Goal: Check status: Check status

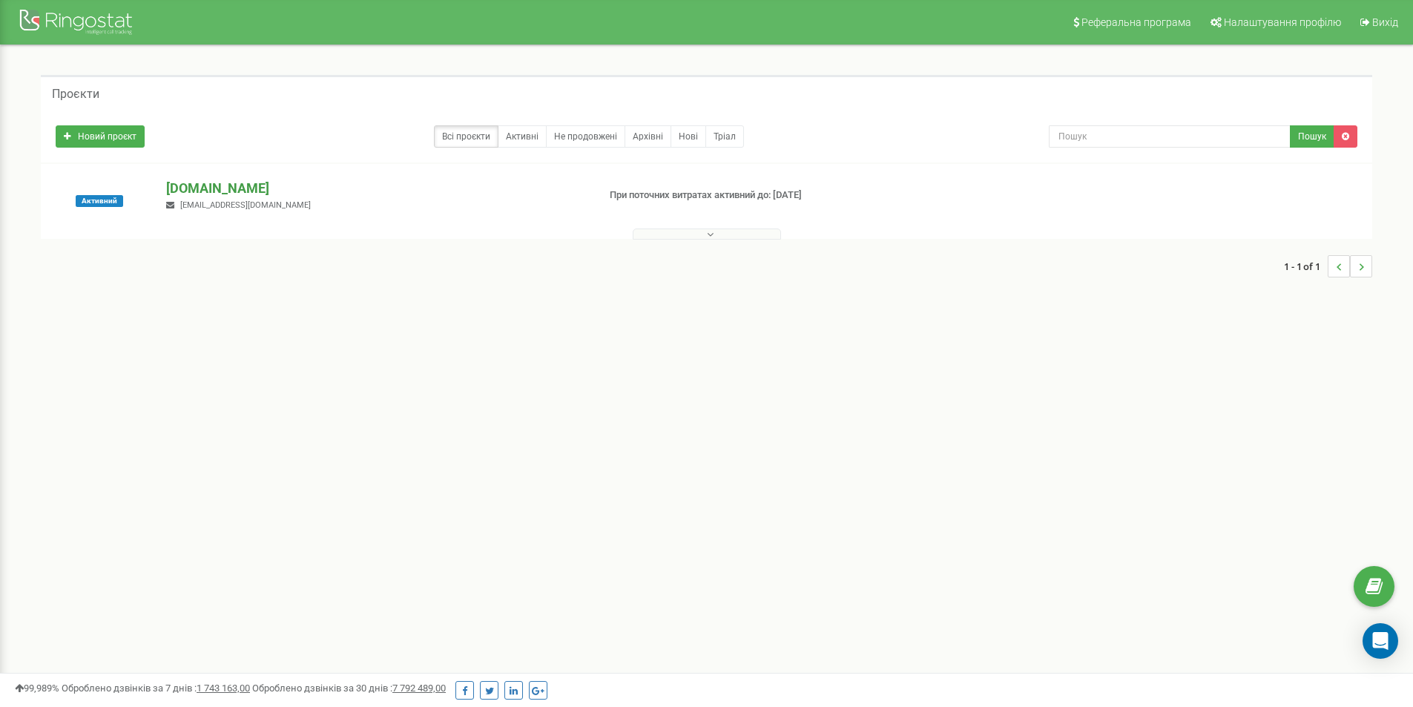
click at [220, 195] on p "[DOMAIN_NAME]" at bounding box center [375, 188] width 419 height 19
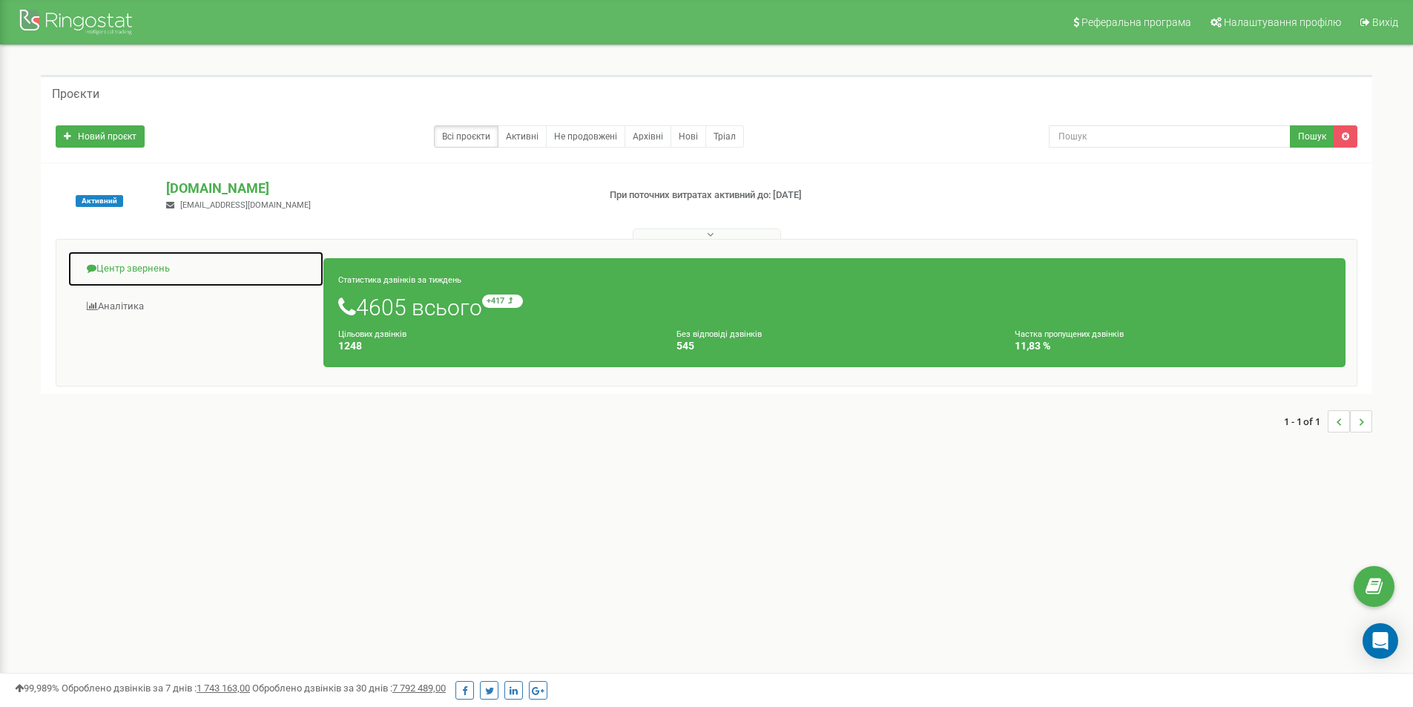
click at [125, 268] on link "Центр звернень" at bounding box center [195, 269] width 257 height 36
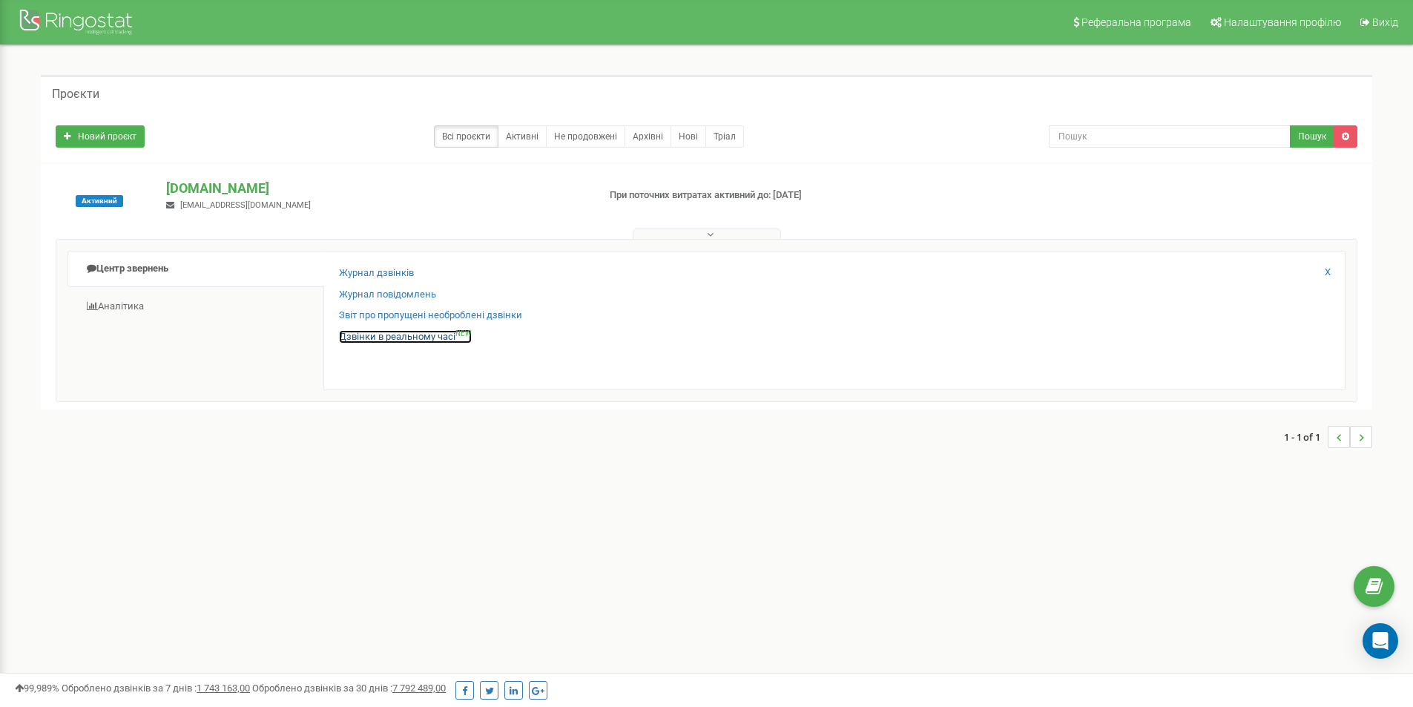
click at [399, 335] on link "Дзвінки в реальному часі NEW" at bounding box center [405, 337] width 133 height 14
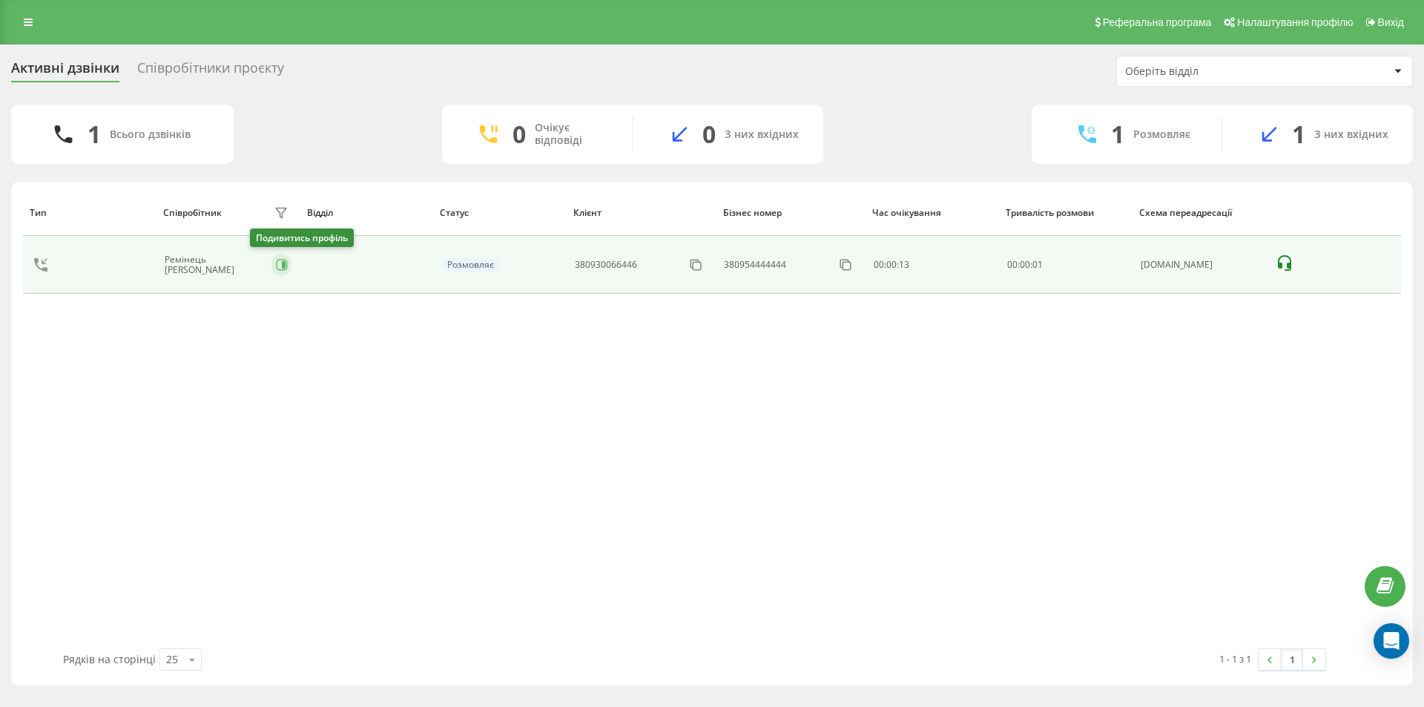
click at [282, 264] on icon at bounding box center [284, 264] width 4 height 7
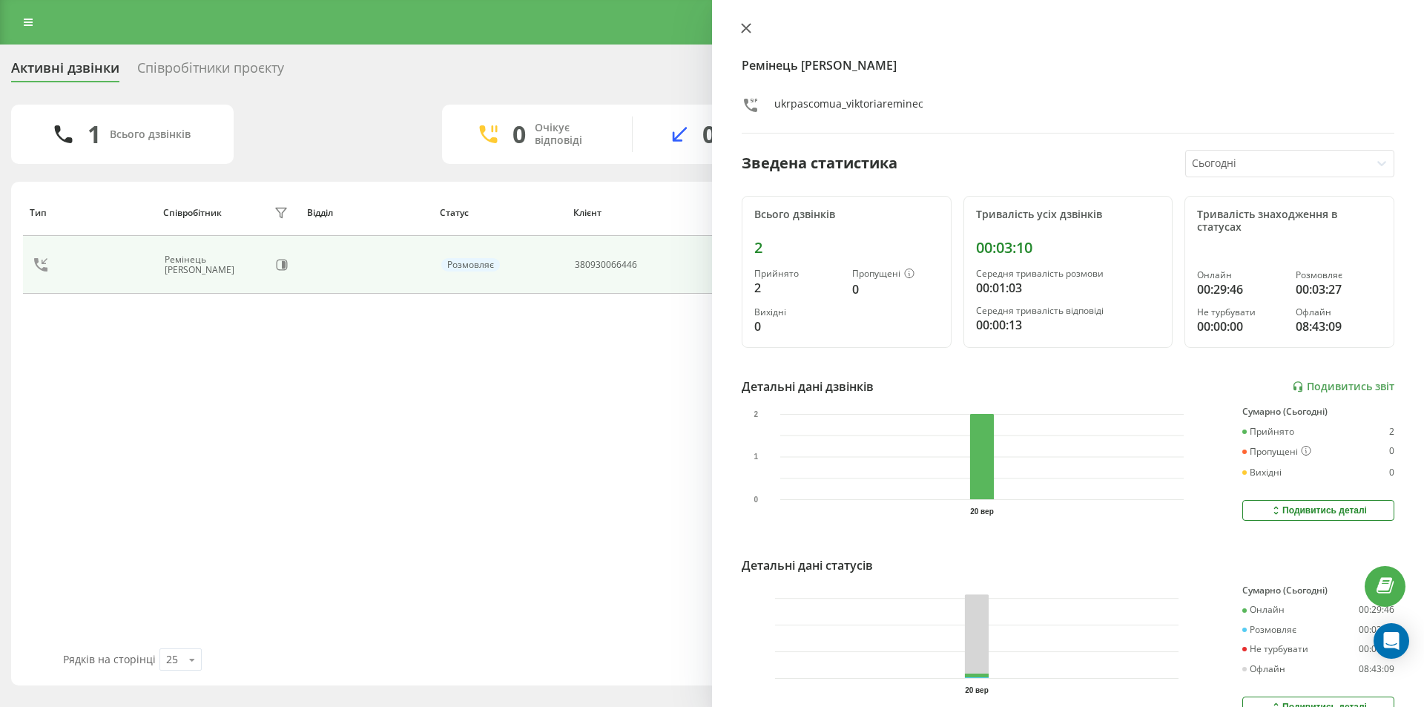
click at [743, 26] on icon at bounding box center [746, 28] width 9 height 9
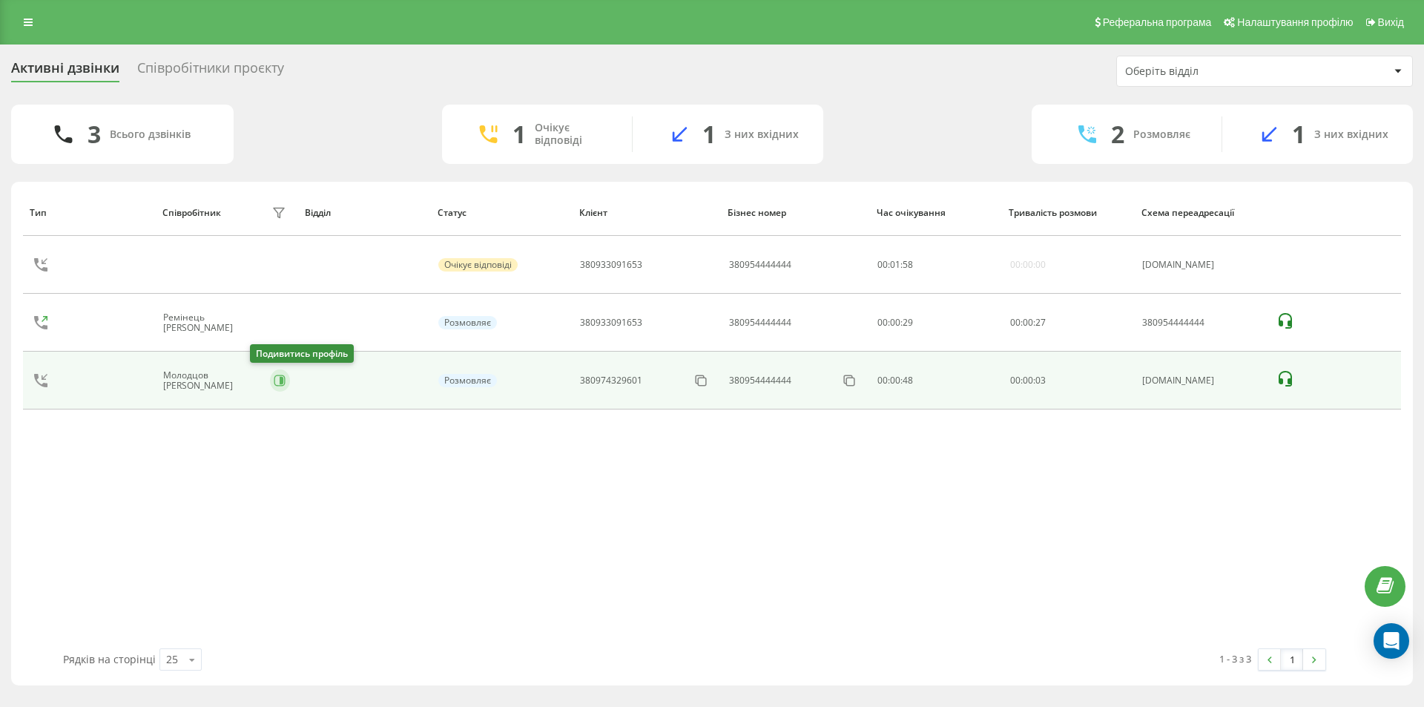
click at [274, 380] on icon at bounding box center [280, 381] width 12 height 12
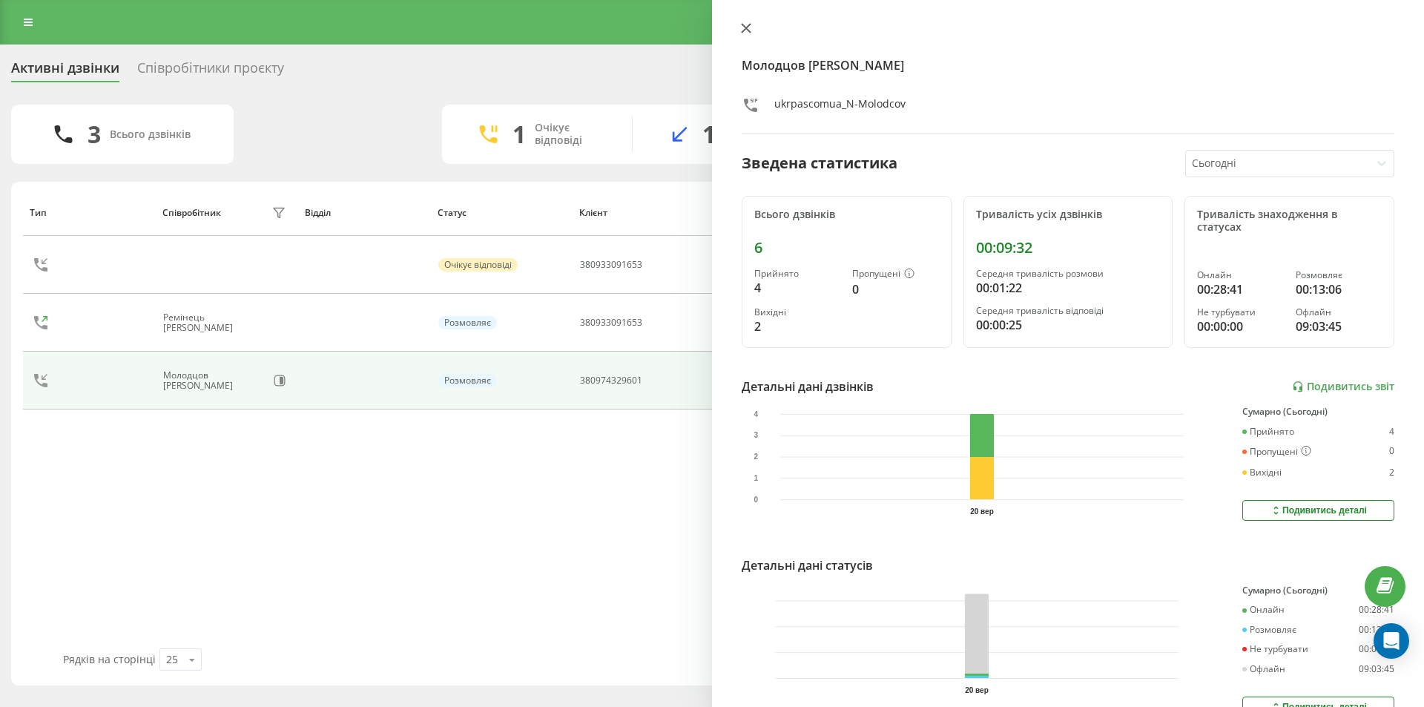
click at [748, 23] on icon at bounding box center [746, 28] width 10 height 10
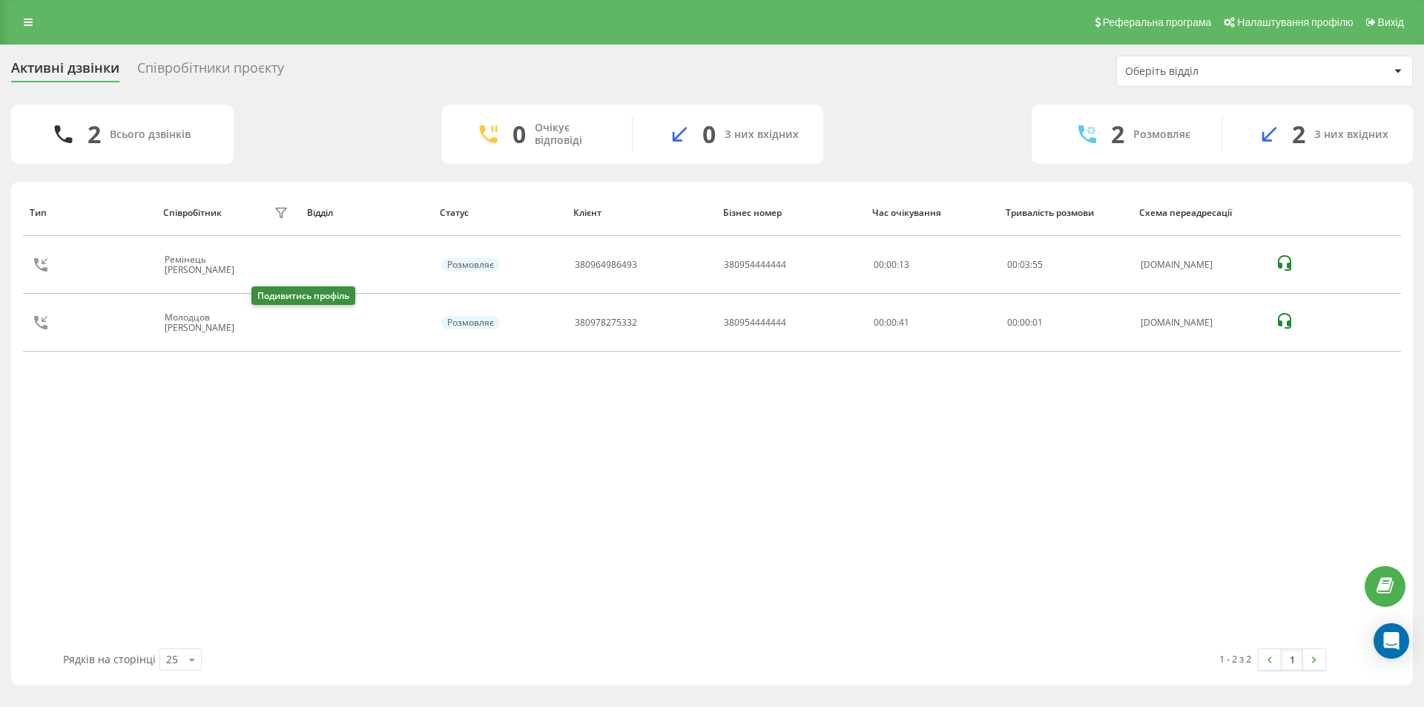
click at [277, 322] on icon at bounding box center [283, 323] width 12 height 12
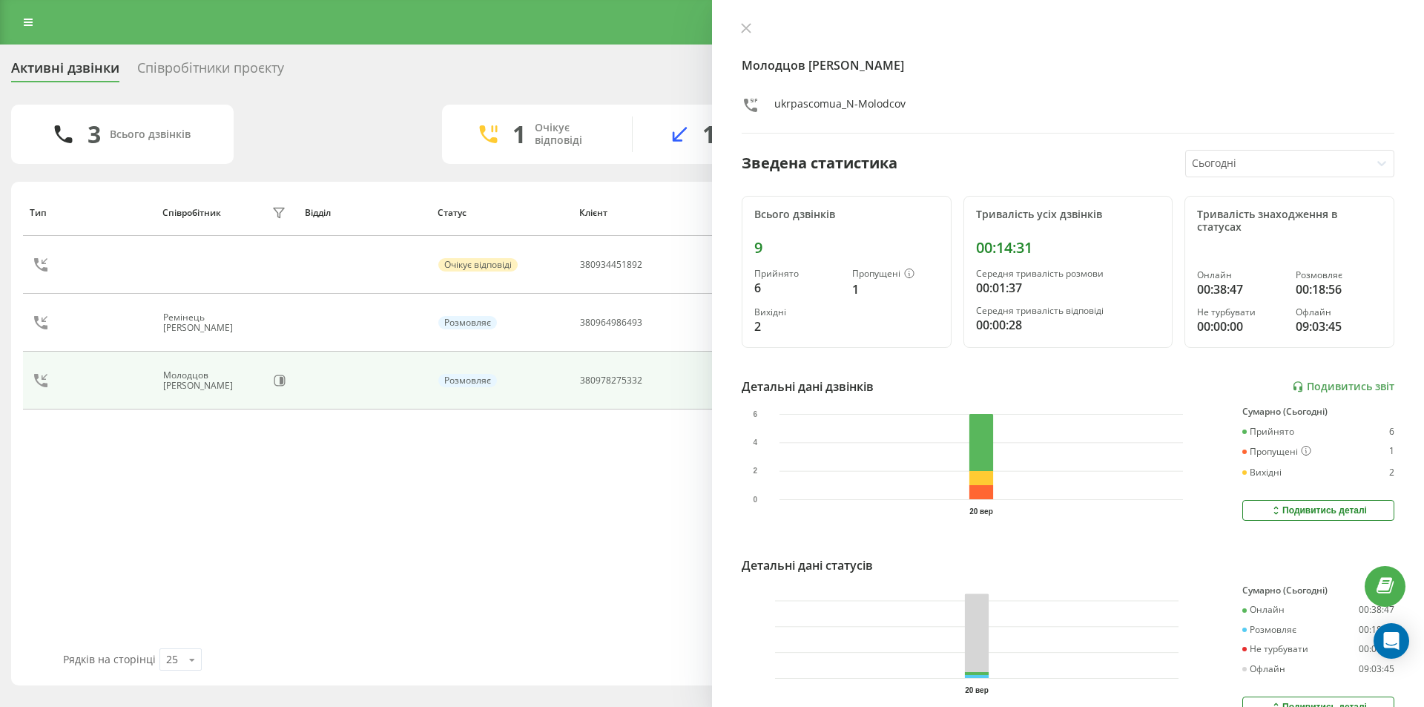
click at [745, 29] on icon at bounding box center [746, 28] width 9 height 9
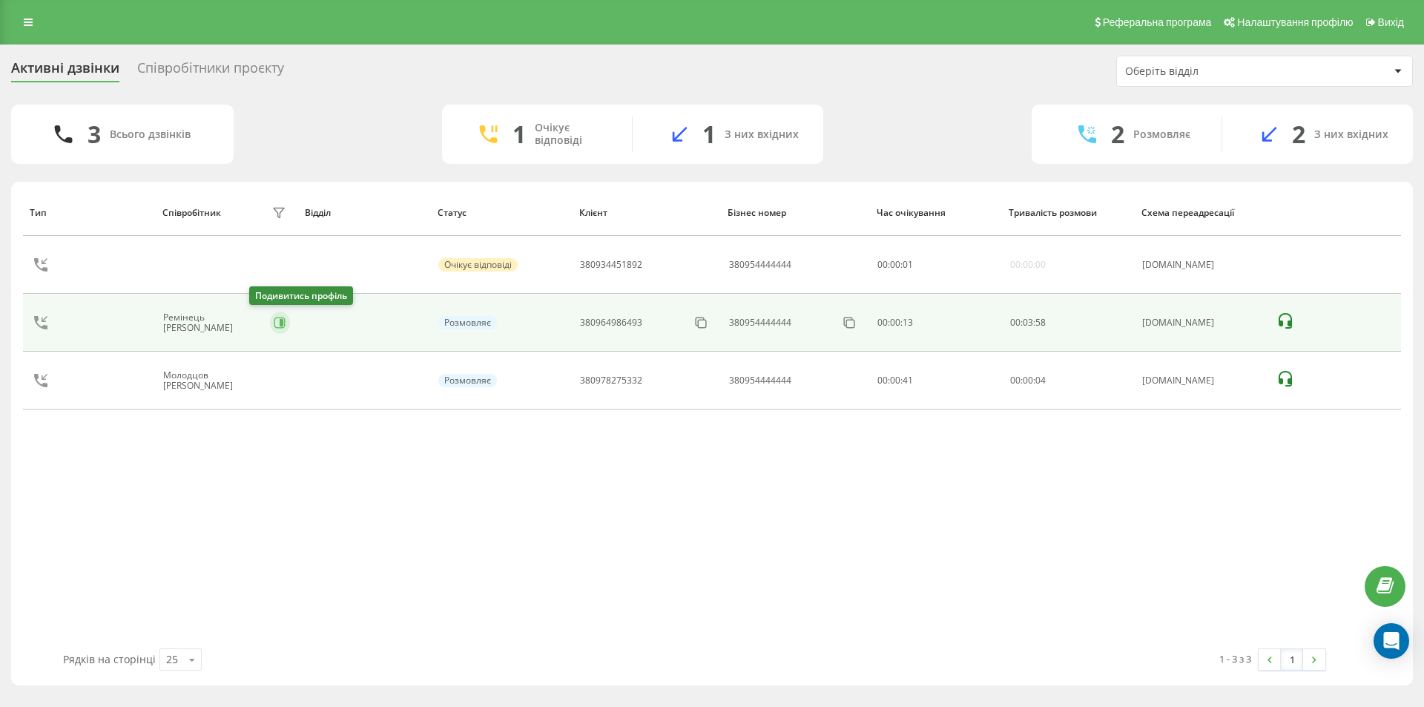
click at [274, 321] on icon at bounding box center [280, 323] width 12 height 12
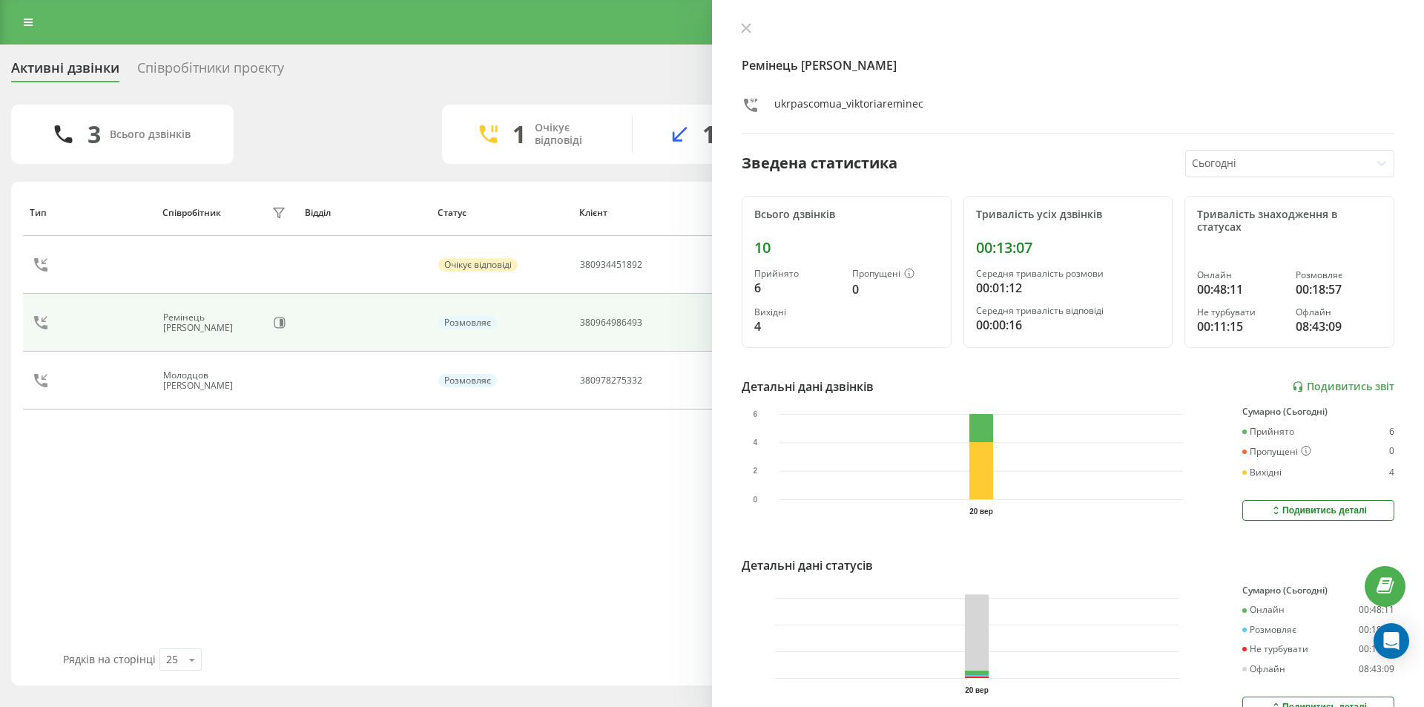
click at [749, 32] on icon at bounding box center [746, 28] width 9 height 9
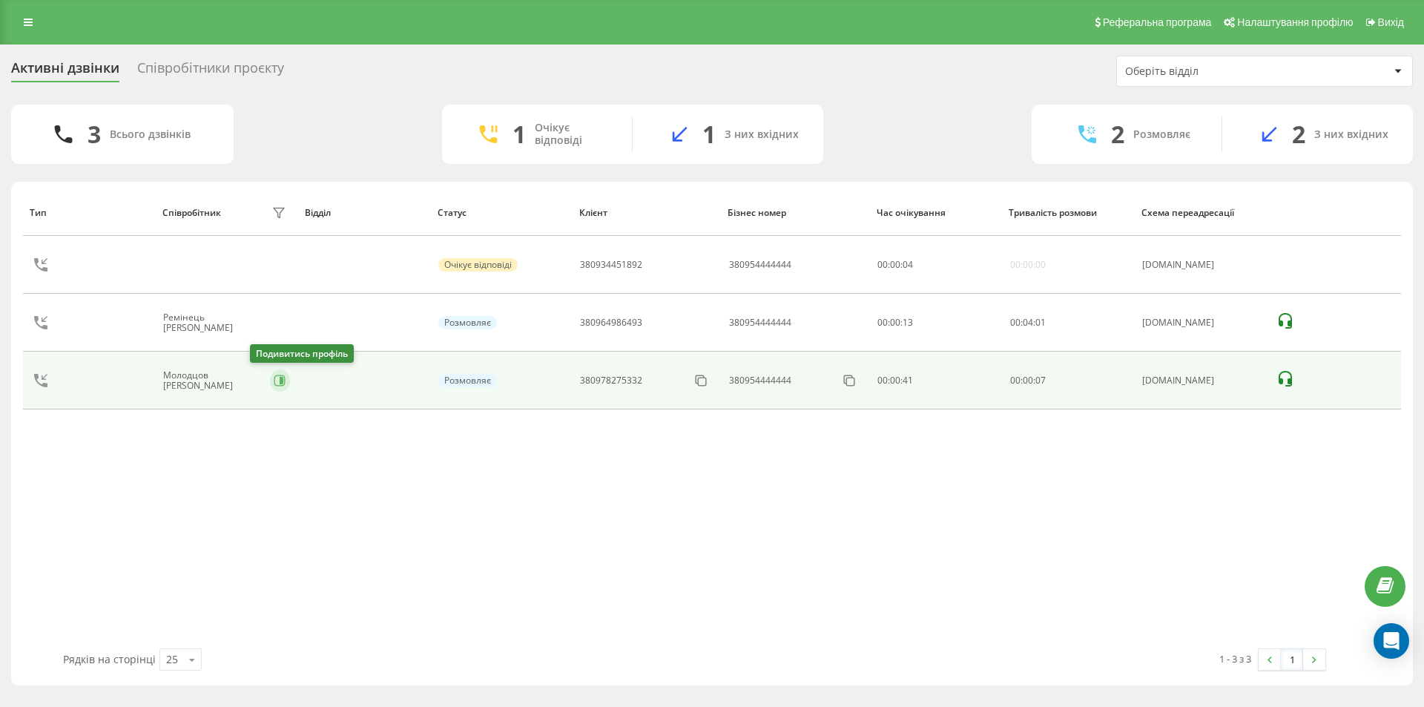
click at [274, 378] on icon at bounding box center [280, 381] width 12 height 12
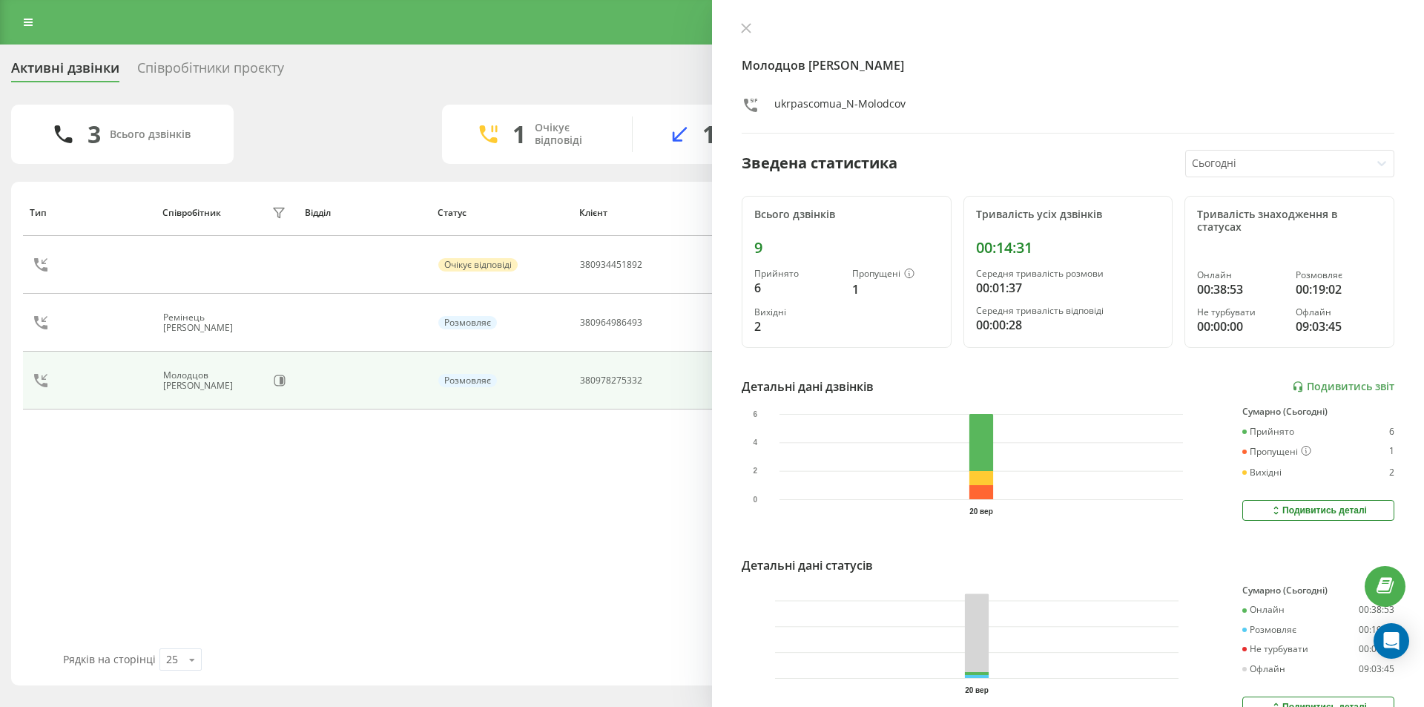
click at [742, 26] on icon at bounding box center [746, 28] width 10 height 10
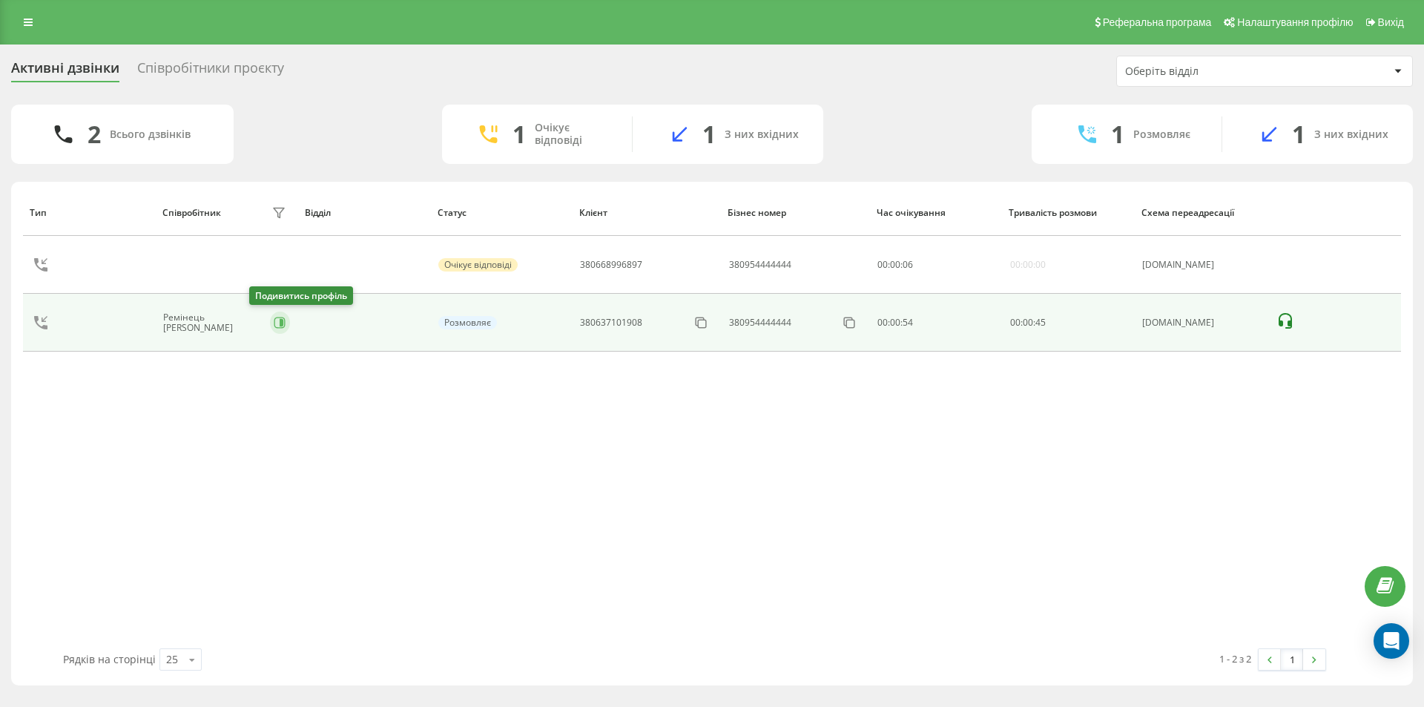
click at [274, 326] on icon at bounding box center [280, 323] width 12 height 12
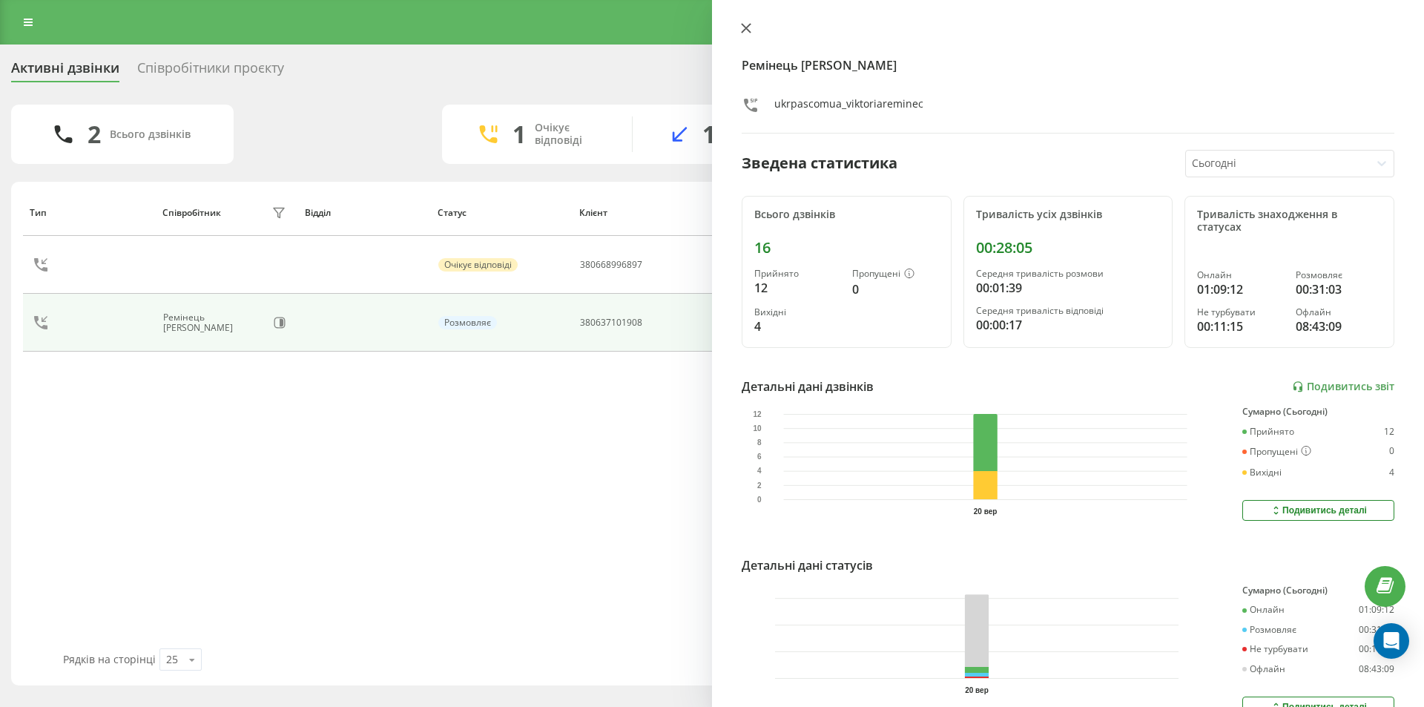
click at [739, 25] on button at bounding box center [746, 29] width 19 height 14
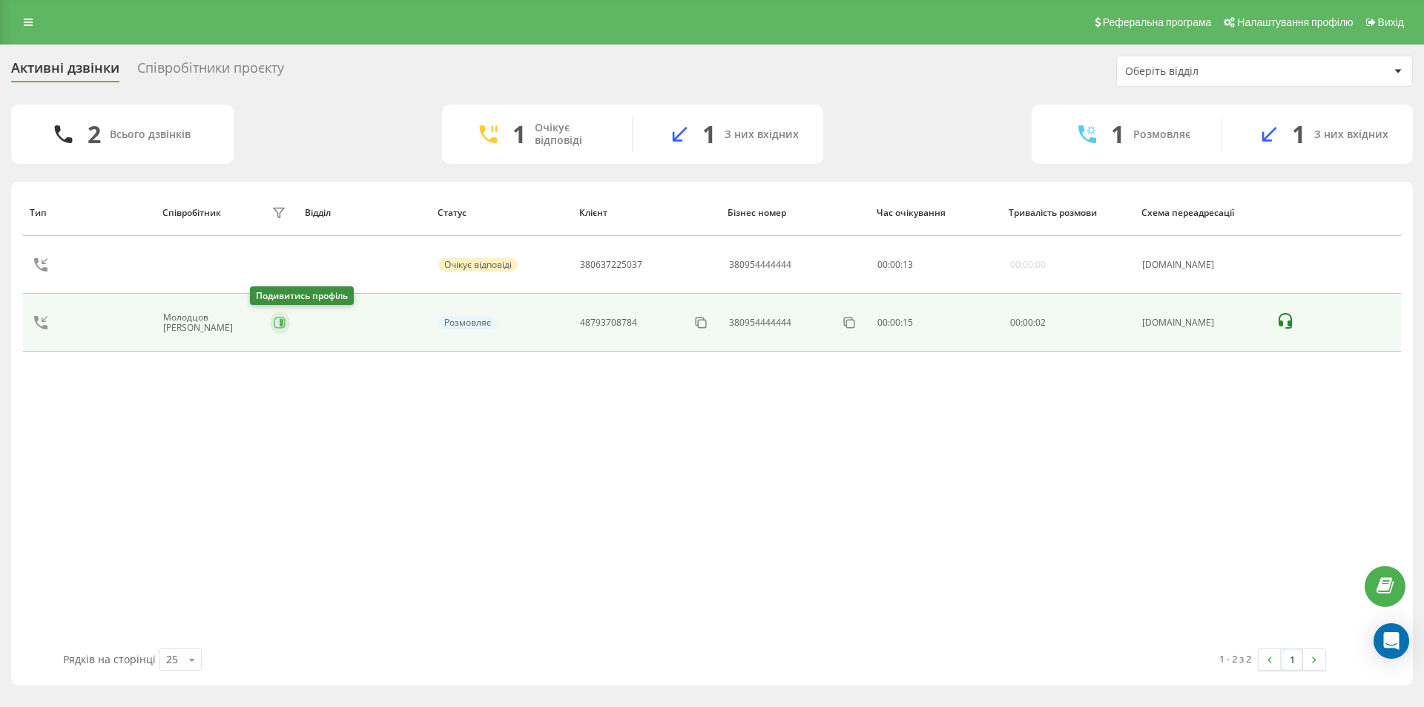
click at [274, 317] on icon at bounding box center [279, 322] width 11 height 11
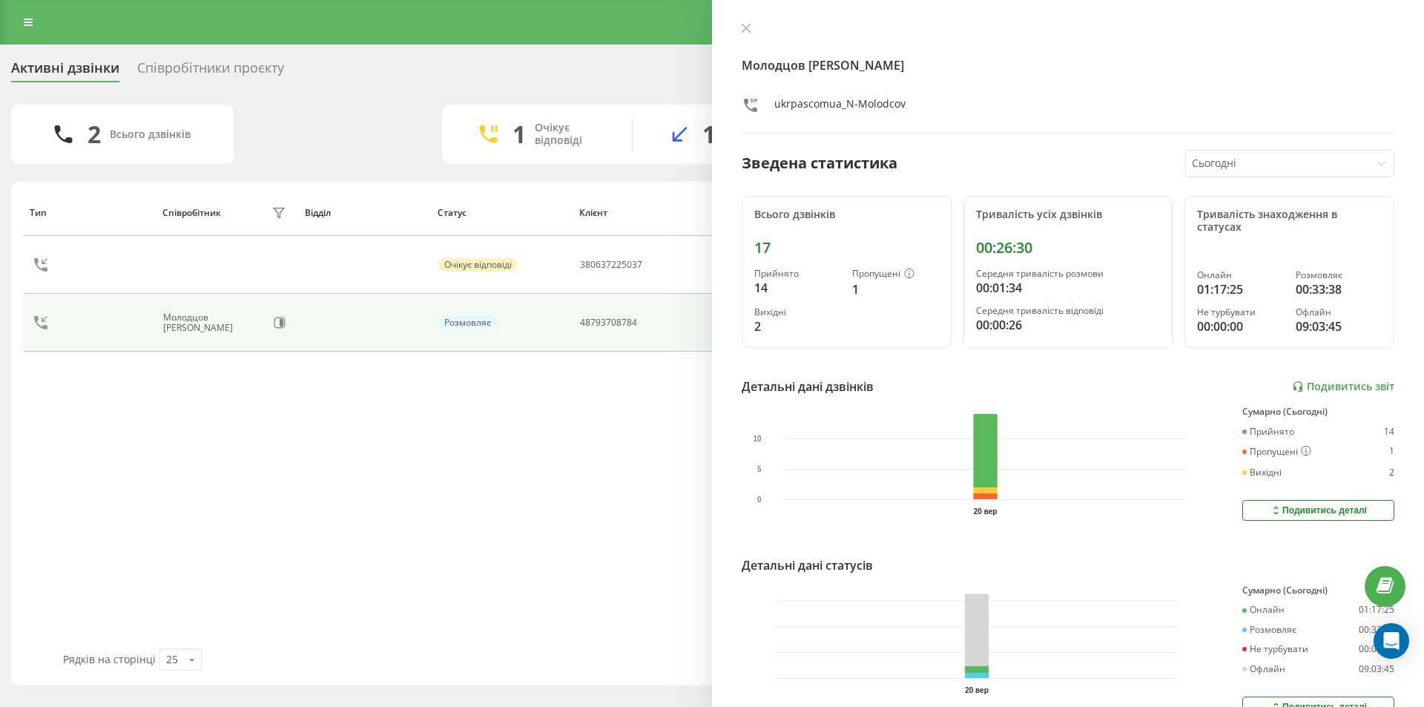
click at [751, 22] on div "Молодцов Никита ukrpascomua_N-Molodcov Зведена статистика Сьогодні Всього дзвін…" at bounding box center [1068, 353] width 712 height 707
click at [749, 31] on icon at bounding box center [746, 28] width 9 height 9
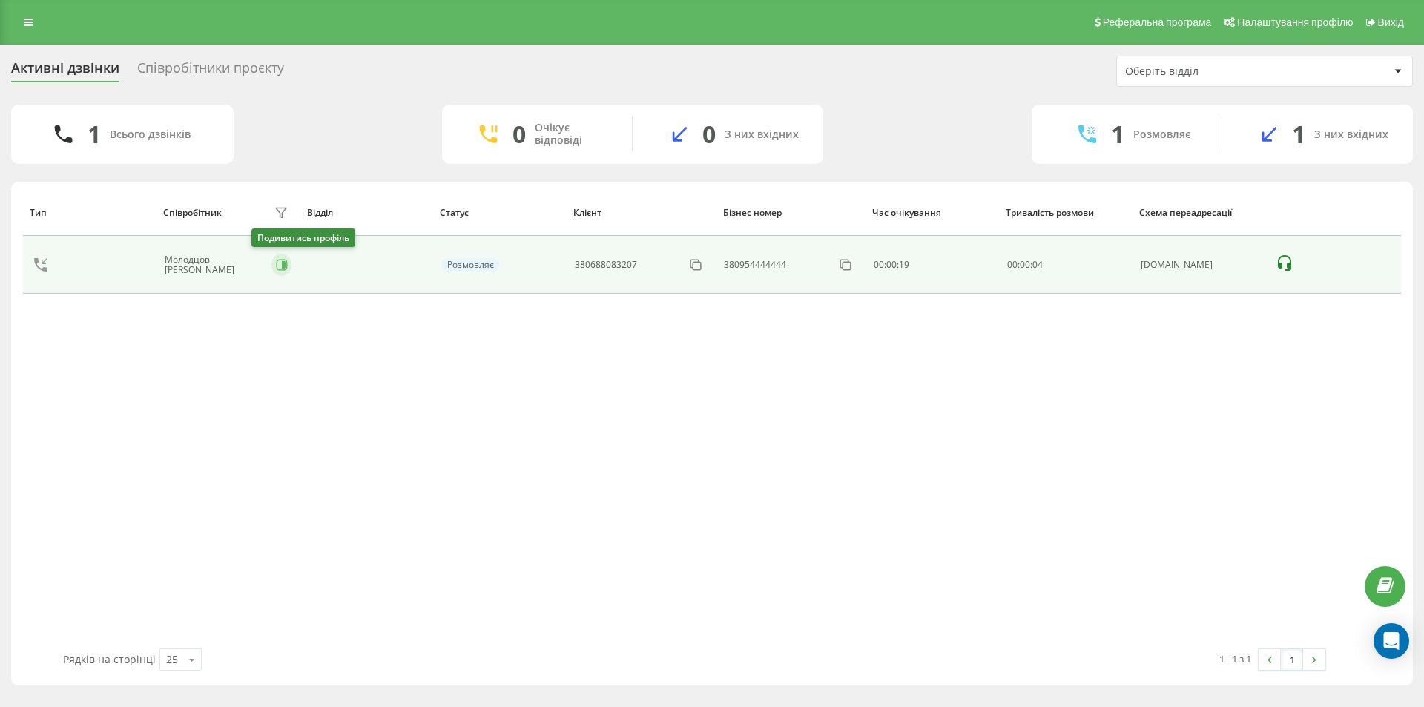
click at [282, 265] on icon at bounding box center [284, 264] width 4 height 7
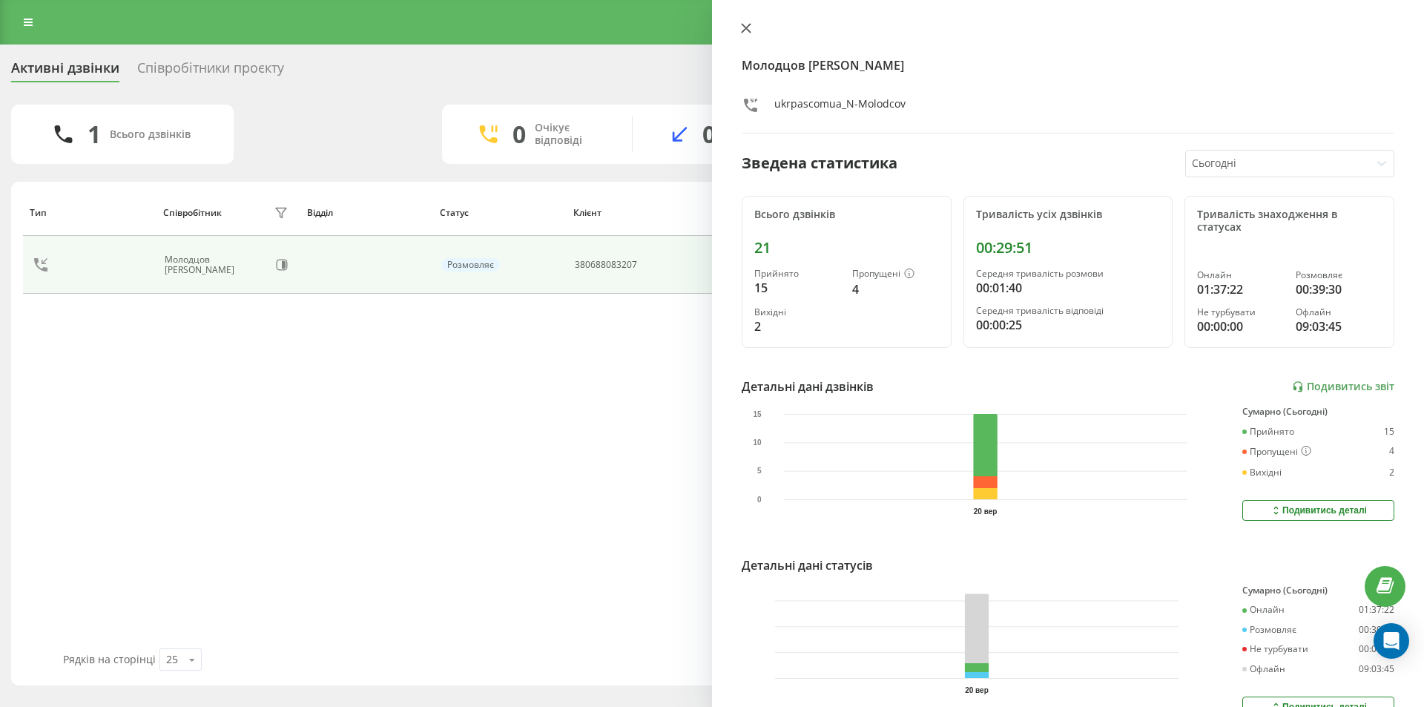
click at [745, 27] on icon at bounding box center [746, 28] width 9 height 9
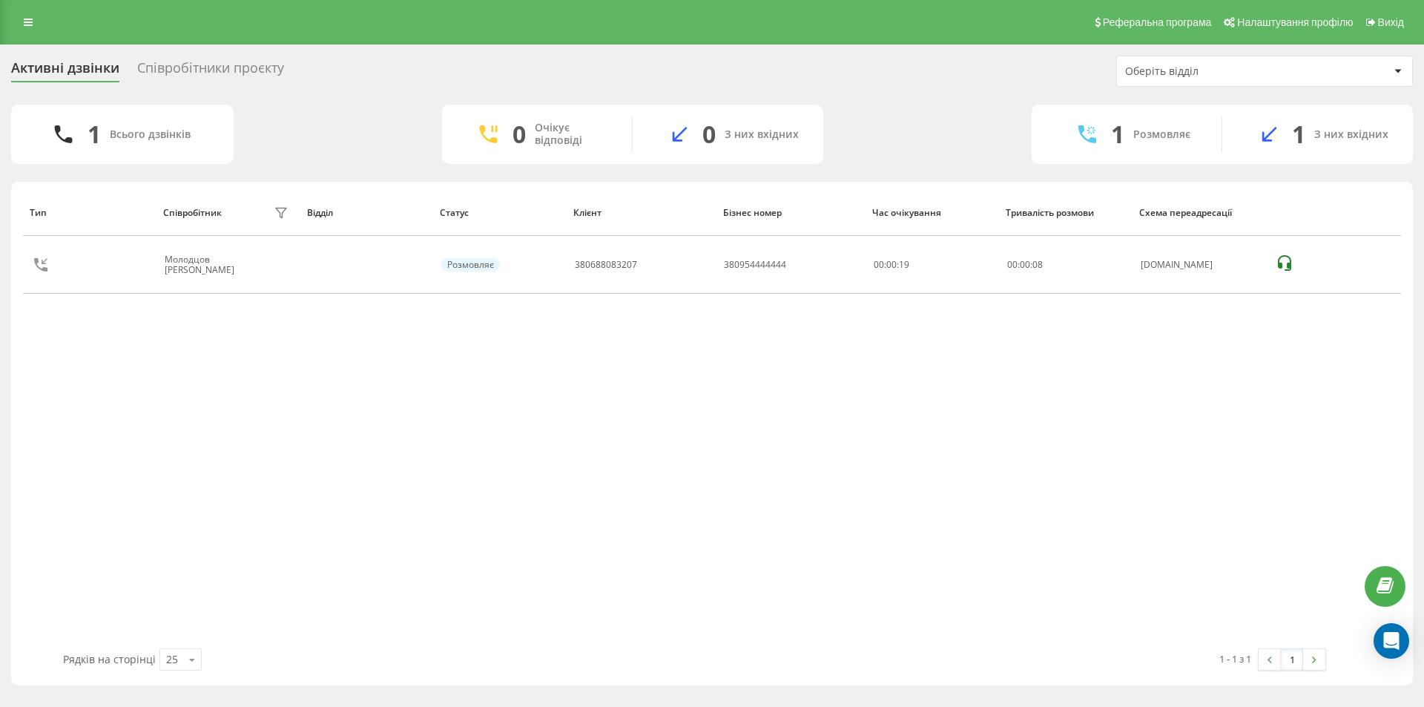
click at [236, 70] on div "Співробітники проєкту" at bounding box center [210, 71] width 147 height 23
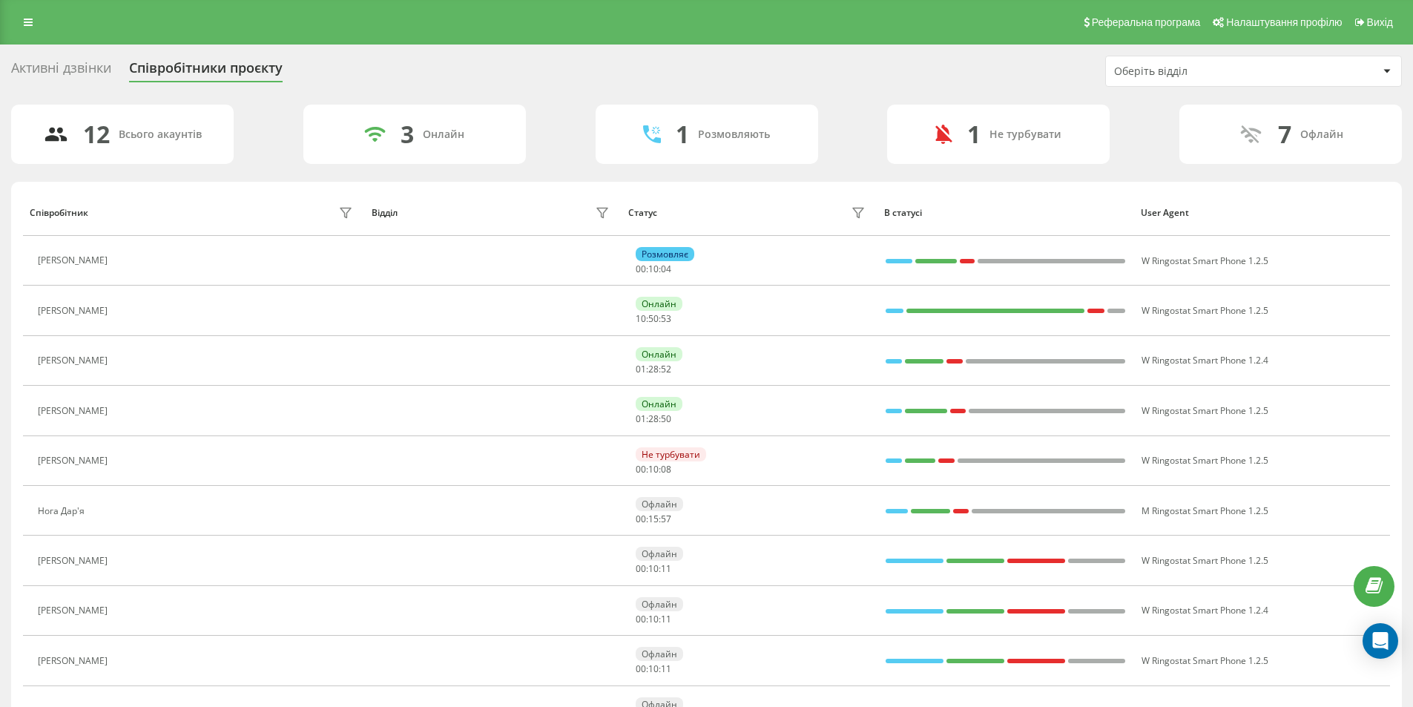
click at [42, 63] on div "Активні дзвінки" at bounding box center [61, 71] width 100 height 23
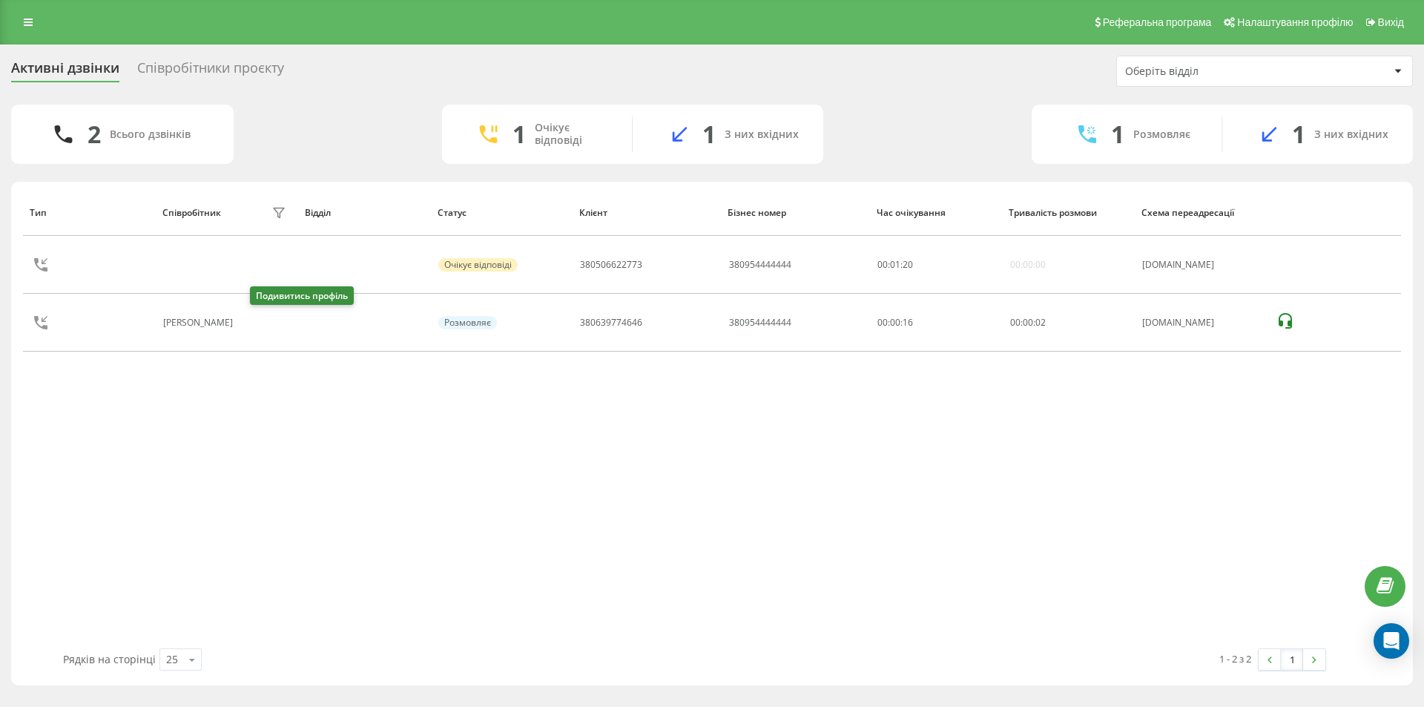
click at [265, 320] on div "Тип Співробітник фільтру Відділ Статус Клієнт Бізнес номер Час очікування Трива…" at bounding box center [712, 418] width 1378 height 459
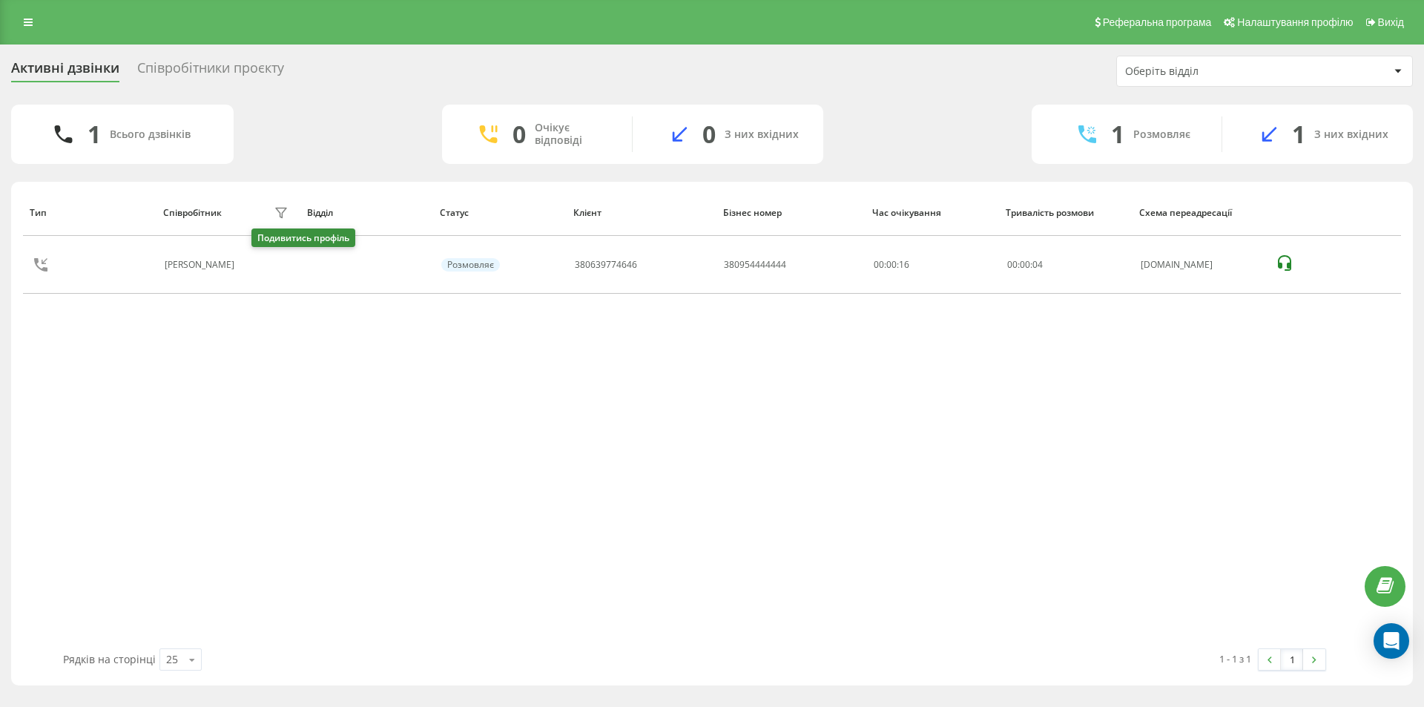
click at [254, 268] on icon at bounding box center [253, 264] width 4 height 7
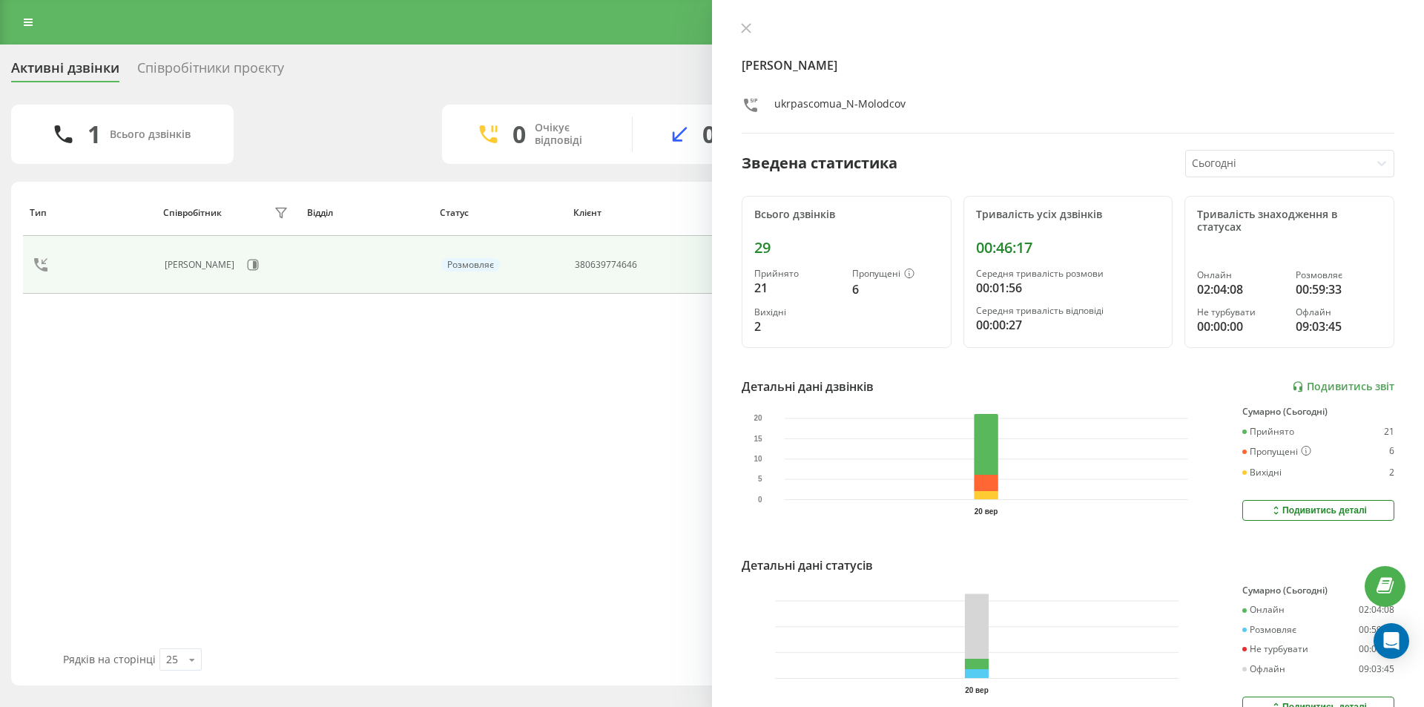
click at [751, 29] on icon at bounding box center [746, 28] width 10 height 10
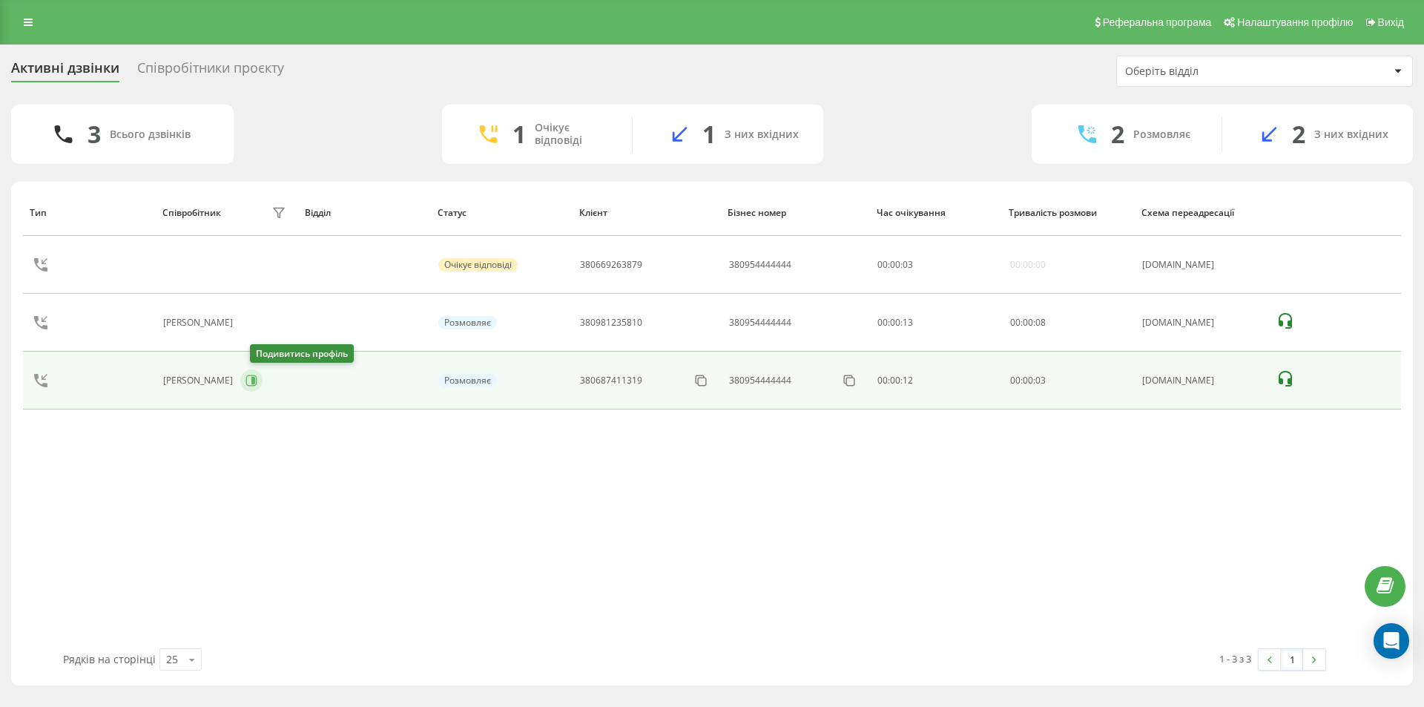
click at [257, 381] on icon at bounding box center [252, 381] width 12 height 12
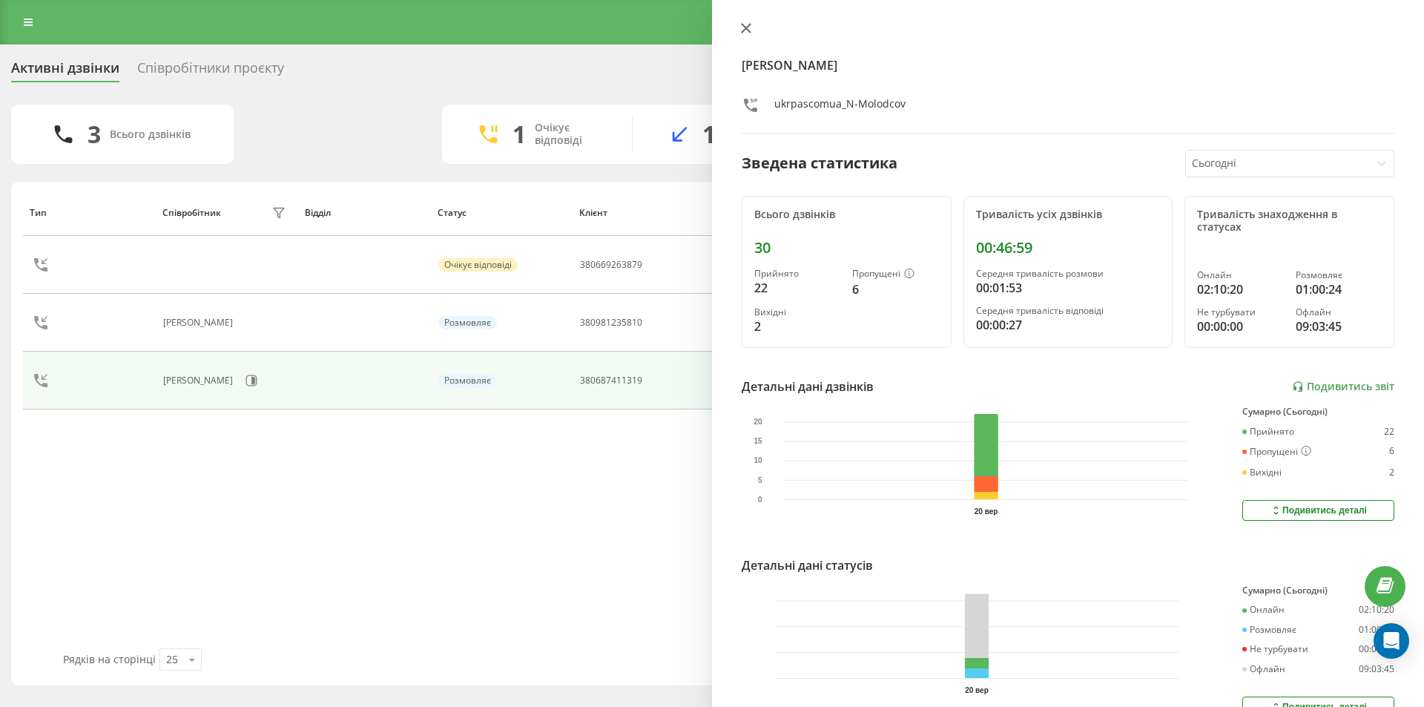
click at [752, 29] on button at bounding box center [746, 29] width 19 height 14
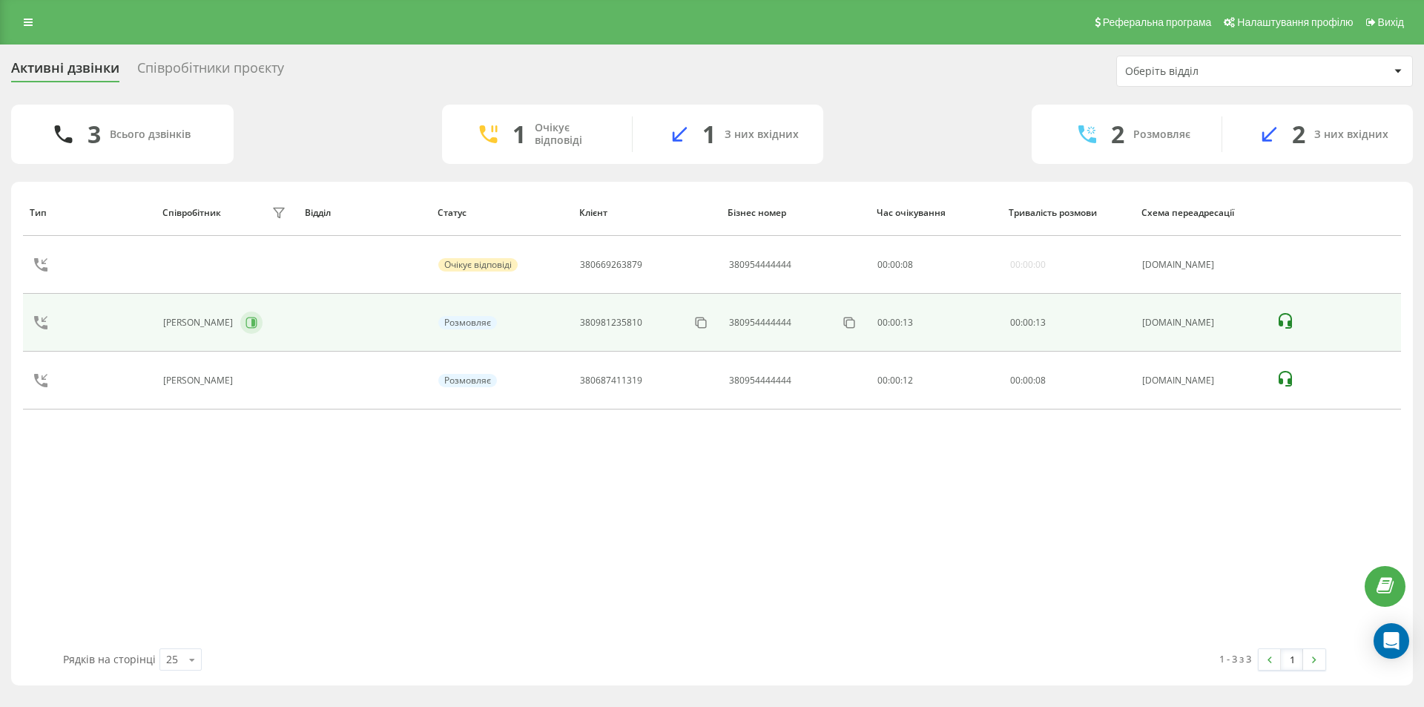
click at [257, 319] on icon at bounding box center [251, 322] width 11 height 11
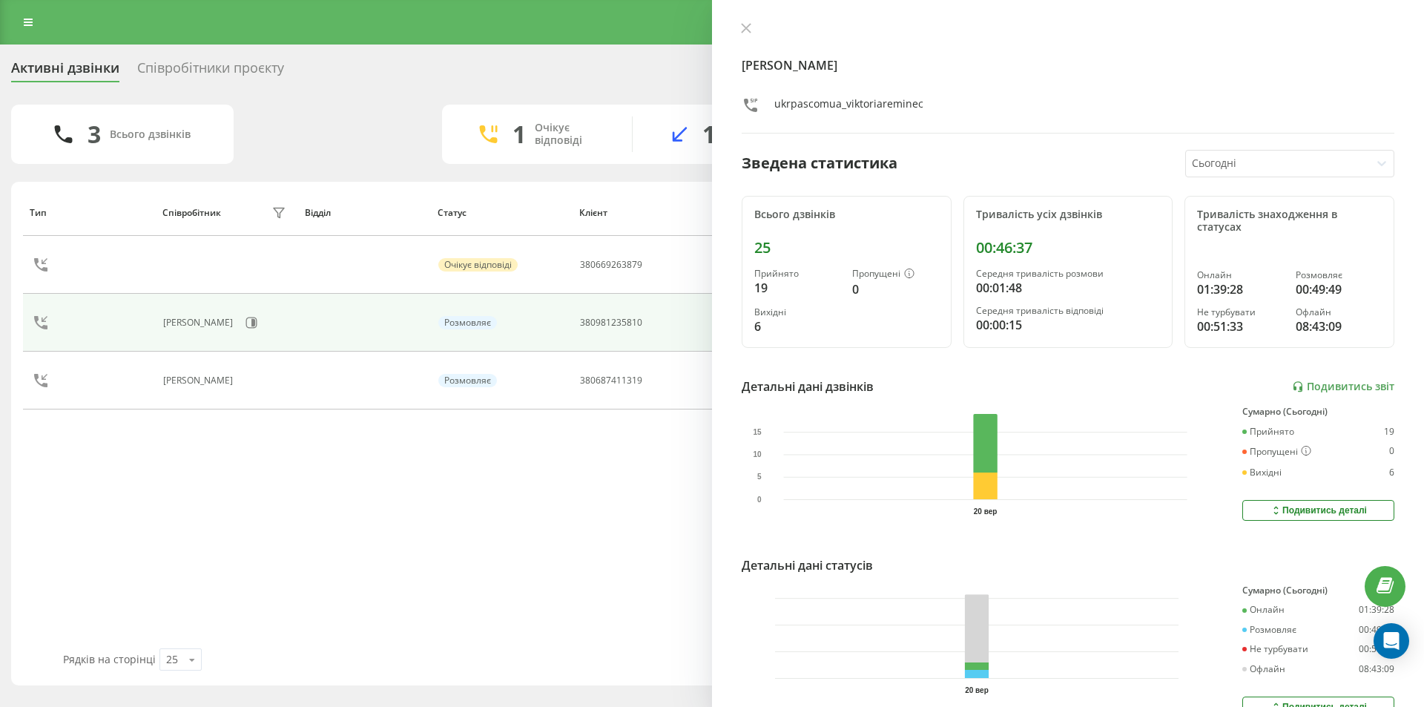
click at [746, 24] on icon at bounding box center [746, 28] width 10 height 10
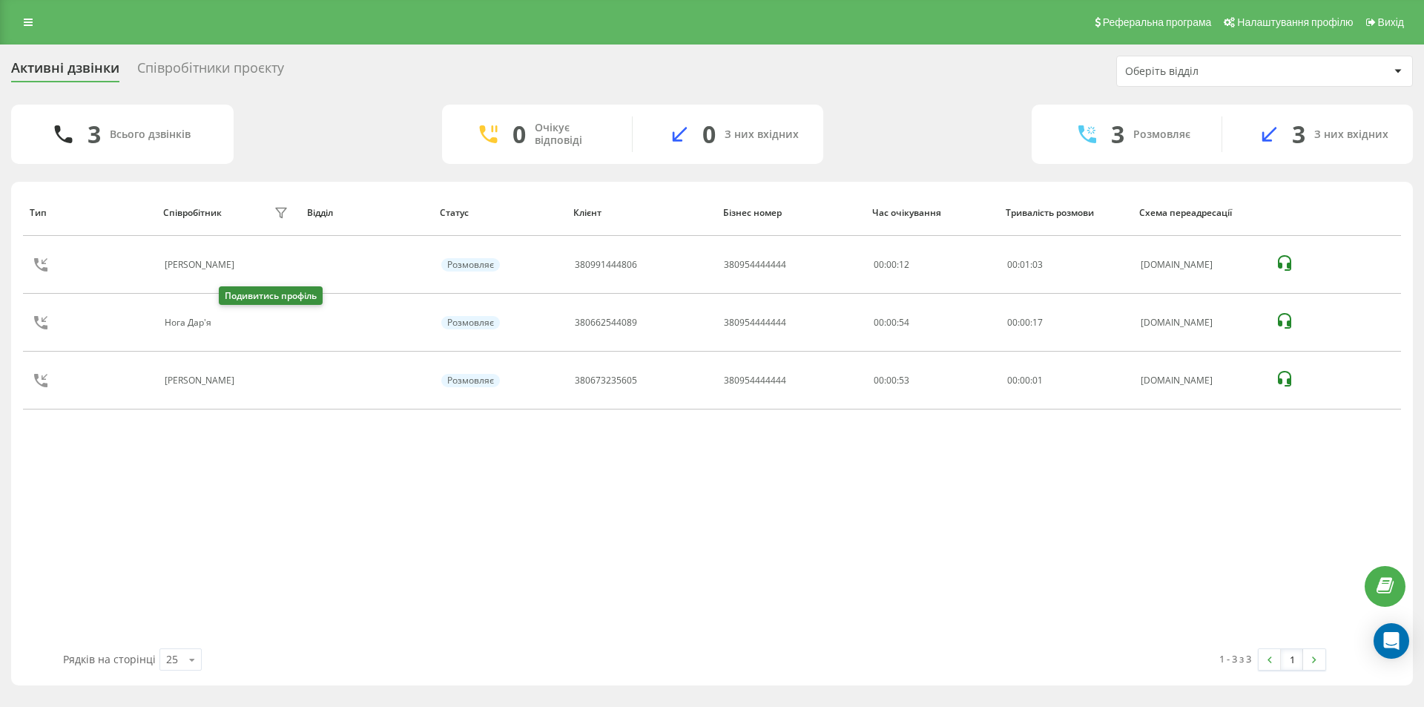
click at [231, 323] on icon at bounding box center [230, 322] width 4 height 7
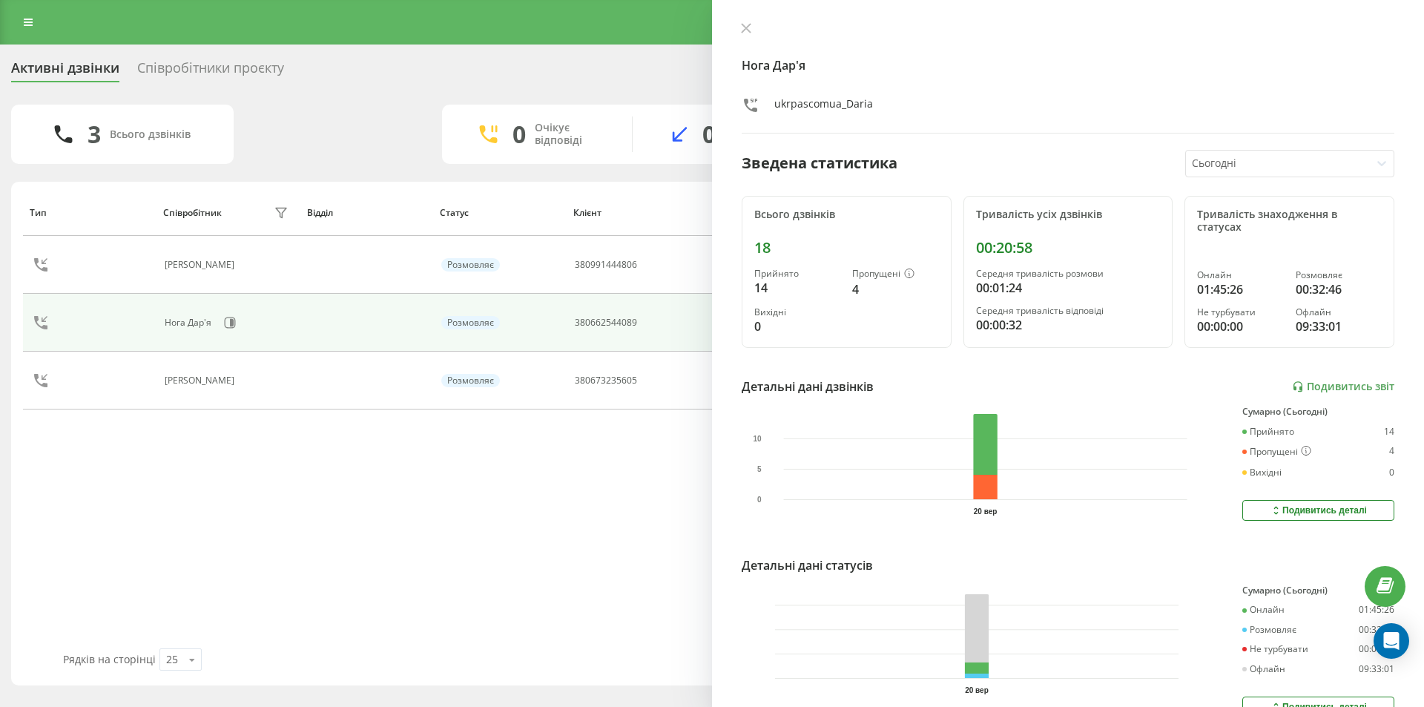
click at [742, 25] on icon at bounding box center [746, 28] width 9 height 9
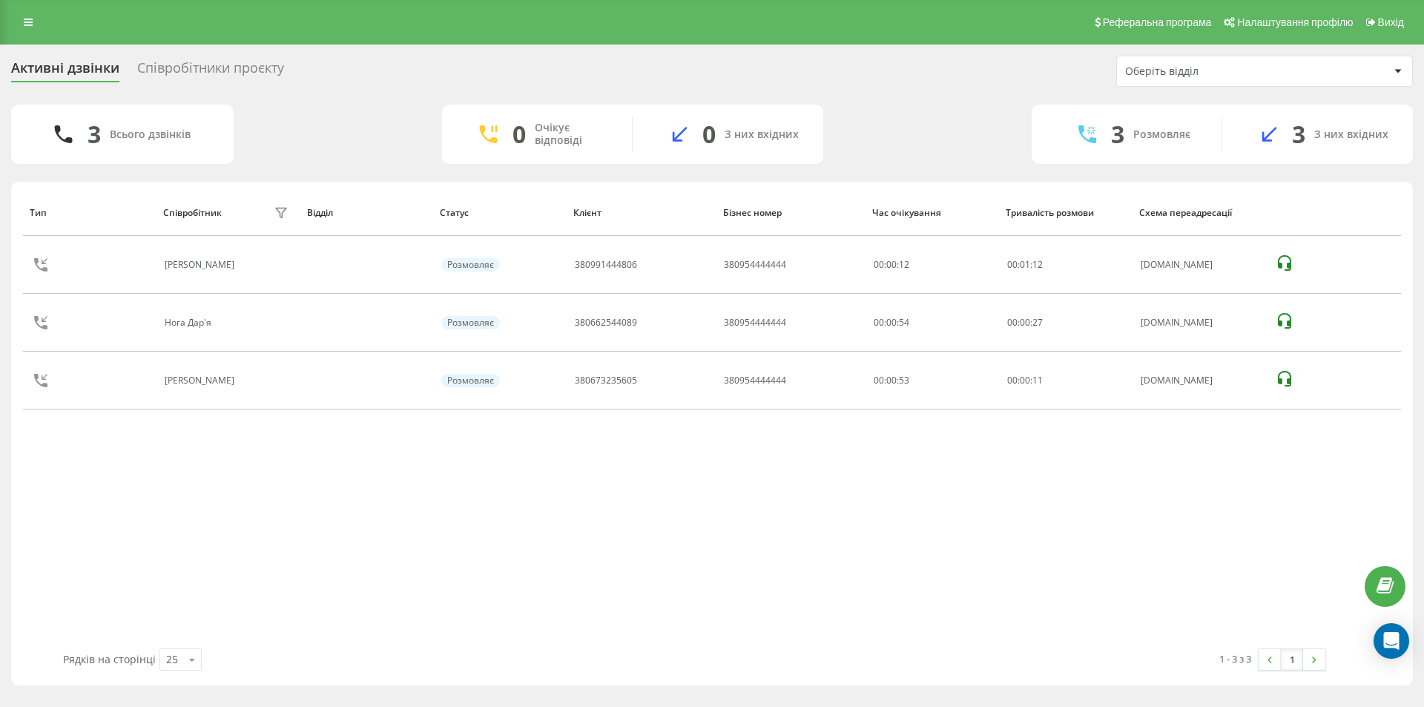
drag, startPoint x: 126, startPoint y: 483, endPoint x: 355, endPoint y: 458, distance: 229.8
click at [126, 483] on div "Тип Співробітник фільтру Відділ Статус Клієнт Бізнес номер Час очікування Трива…" at bounding box center [712, 418] width 1378 height 459
